Goal: Find specific page/section

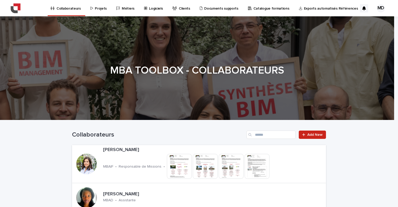
click at [95, 9] on p "Projets" at bounding box center [101, 5] width 12 height 11
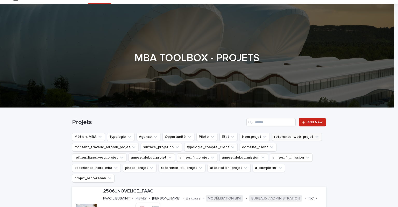
scroll to position [52, 0]
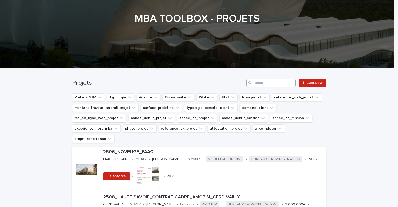
click at [272, 84] on input "Search" at bounding box center [270, 83] width 49 height 8
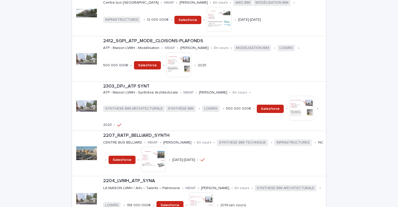
scroll to position [259, 0]
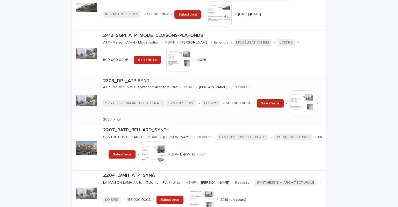
type input "***"
click at [289, 90] on img at bounding box center [301, 102] width 25 height 25
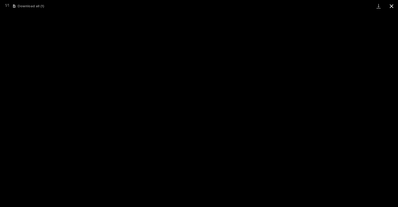
click at [390, 6] on button "Close gallery" at bounding box center [391, 6] width 13 height 12
